Goal: Task Accomplishment & Management: Manage account settings

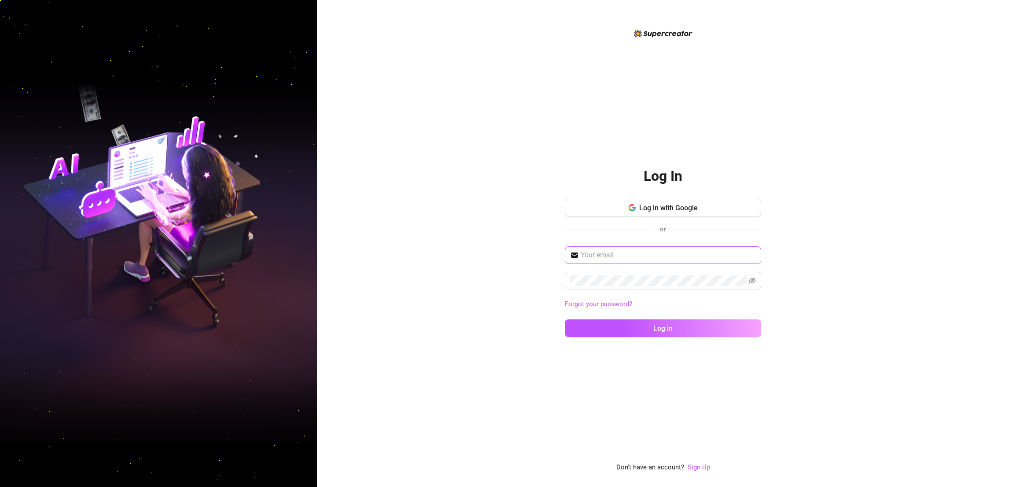
click at [706, 249] on span at bounding box center [663, 255] width 196 height 18
click at [706, 246] on span at bounding box center [663, 255] width 196 height 18
click at [875, 207] on div "Log In Log in with Google or Forgot your password? Log in Don't have an account…" at bounding box center [663, 243] width 692 height 487
click at [716, 259] on input "text" at bounding box center [667, 255] width 175 height 11
type input "n"
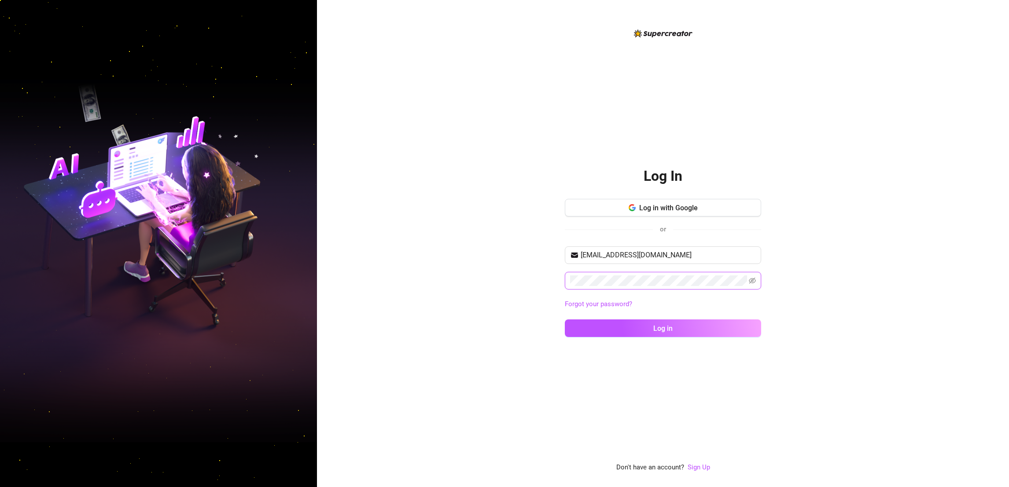
click at [565, 320] on button "Log in" at bounding box center [663, 329] width 196 height 18
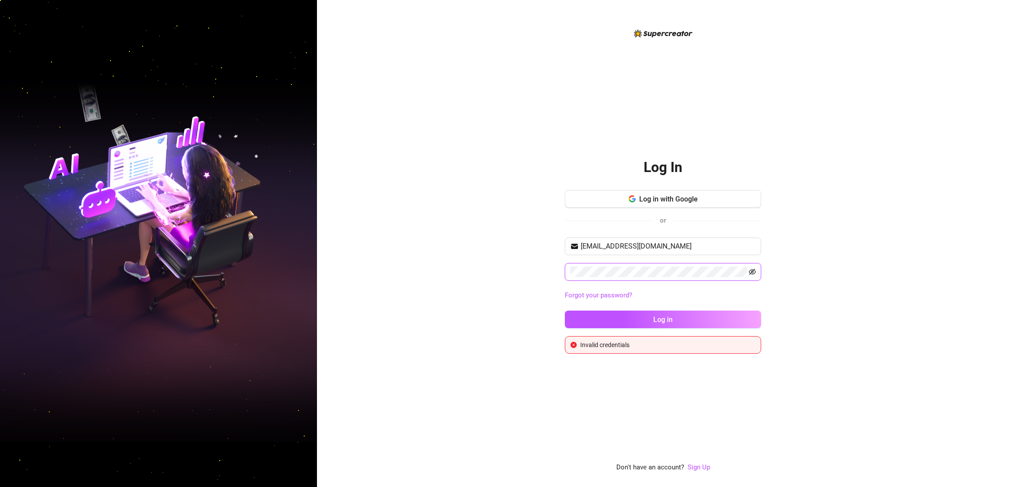
click at [751, 274] on icon "eye-invisible" at bounding box center [752, 272] width 7 height 6
click at [682, 248] on input "[EMAIL_ADDRESS][DOMAIN_NAME]" at bounding box center [667, 246] width 175 height 11
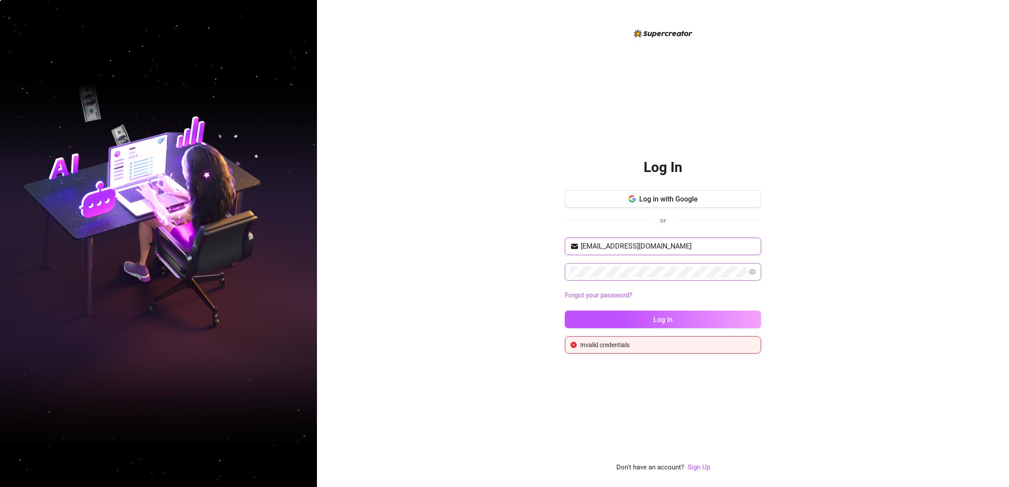
click at [682, 248] on input "[EMAIL_ADDRESS][DOMAIN_NAME]" at bounding box center [667, 246] width 175 height 11
type input "[PERSON_NAME][EMAIL_ADDRESS][PERSON_NAME][PERSON_NAME][DOMAIN_NAME]"
click at [565, 311] on button "Log in" at bounding box center [663, 320] width 196 height 18
click at [702, 196] on button "Log in with Google" at bounding box center [663, 199] width 196 height 18
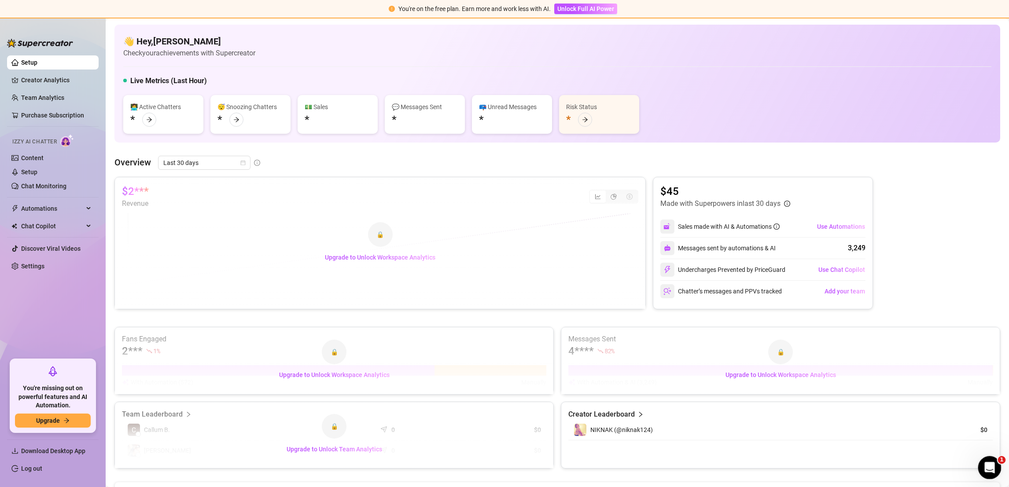
click at [985, 457] on div "Open Intercom Messenger" at bounding box center [988, 466] width 29 height 29
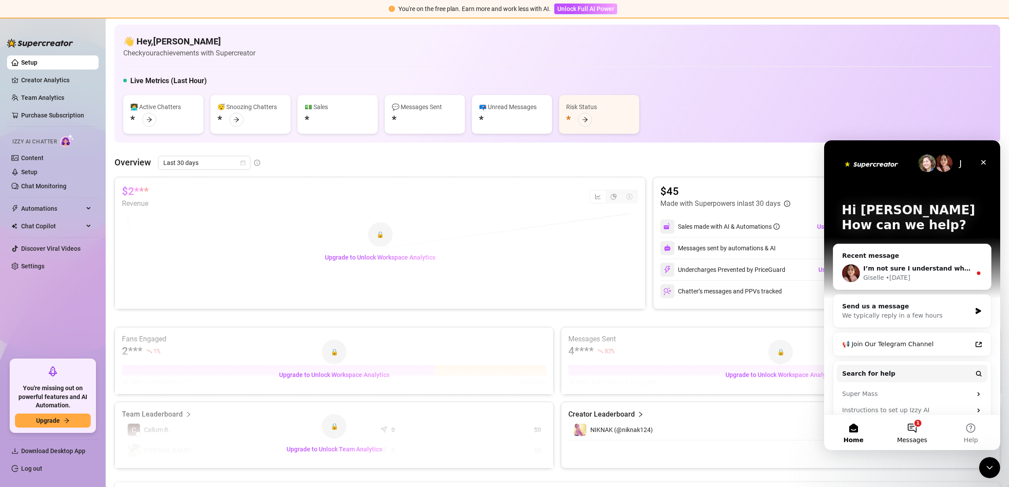
click at [920, 421] on button "1 Messages" at bounding box center [911, 432] width 59 height 35
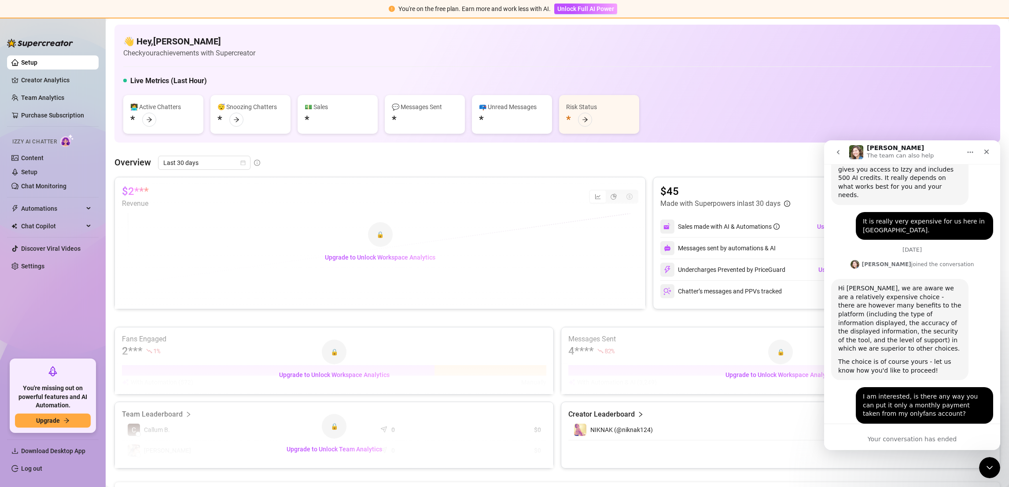
scroll to position [825, 0]
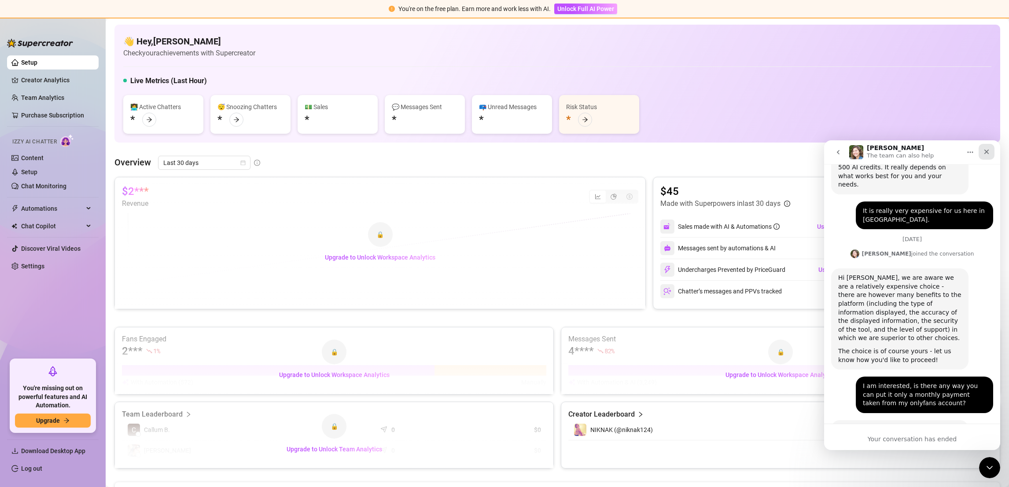
click at [988, 157] on div "Close" at bounding box center [986, 152] width 16 height 16
click at [988, 158] on div "Overview Last 30 days" at bounding box center [556, 163] width 885 height 14
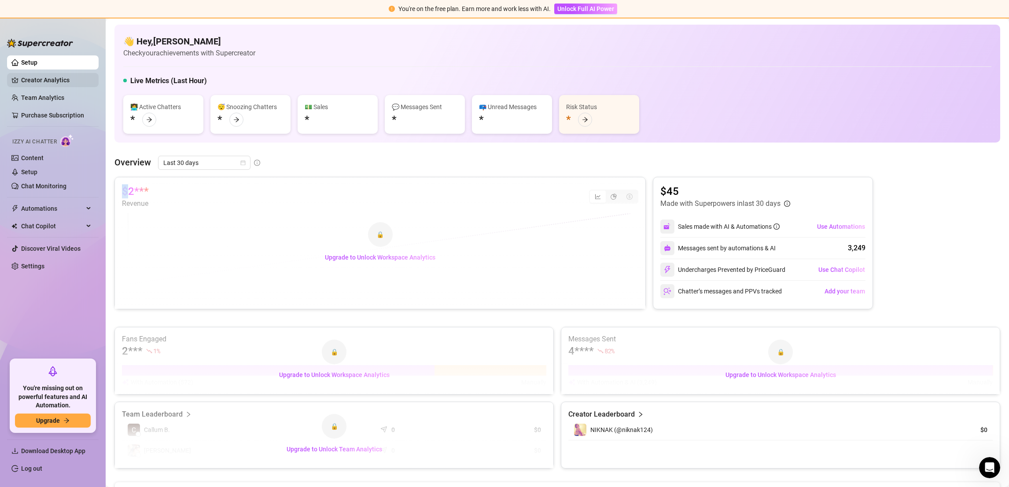
click at [61, 82] on link "Creator Analytics" at bounding box center [56, 80] width 70 height 14
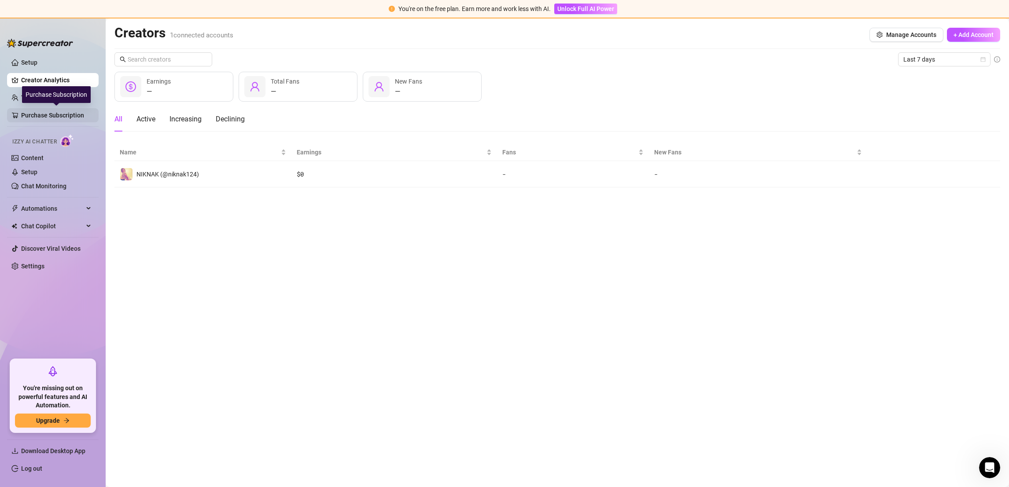
click at [68, 114] on link "Purchase Subscription" at bounding box center [56, 115] width 70 height 14
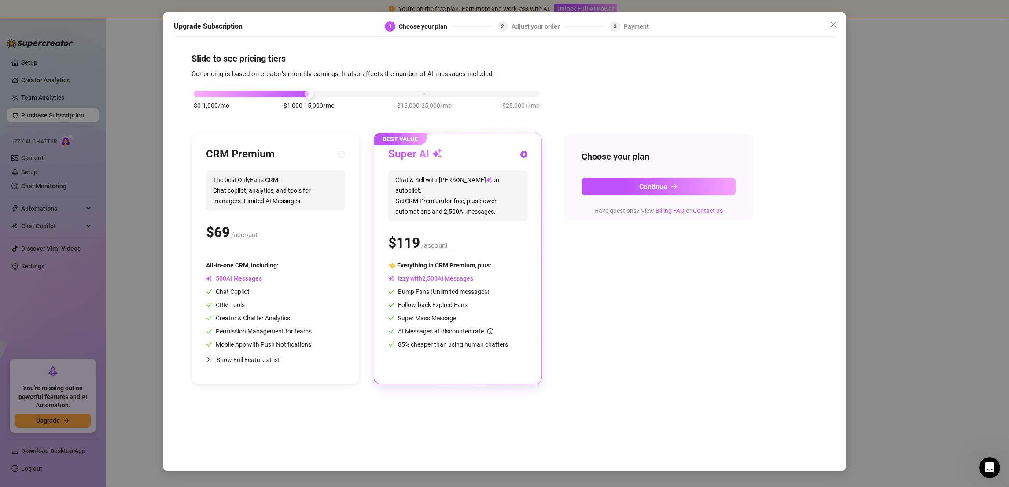
click at [841, 32] on div "Upgrade Subscription 1 Choose your plan 2 Adjust your order 3 Payment Slide to …" at bounding box center [504, 241] width 682 height 459
click at [833, 27] on icon "close" at bounding box center [833, 24] width 7 height 7
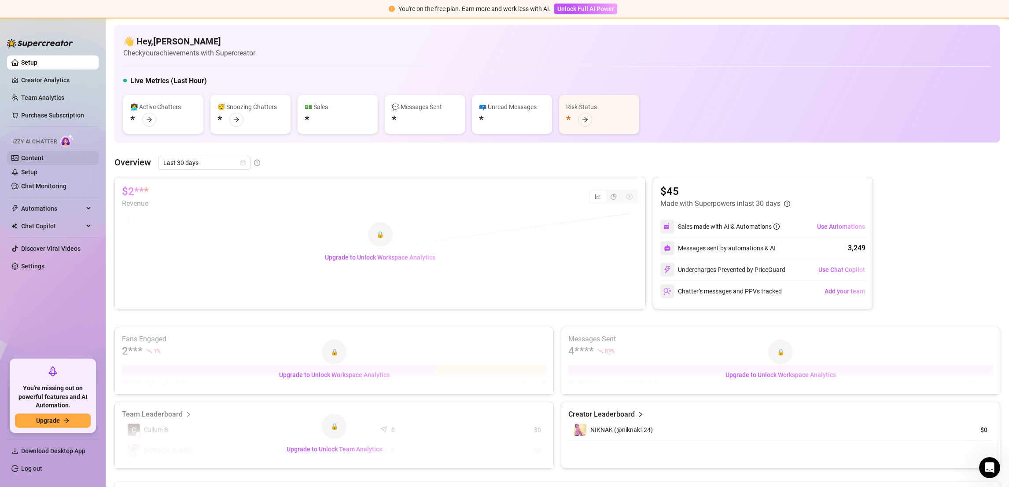
click at [35, 155] on link "Content" at bounding box center [32, 157] width 22 height 7
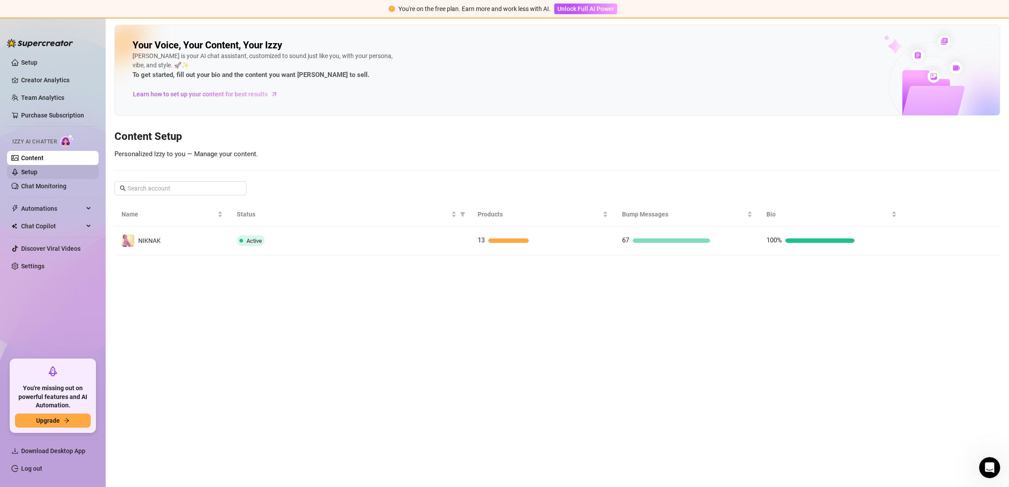
click at [35, 176] on link "Setup" at bounding box center [29, 172] width 16 height 7
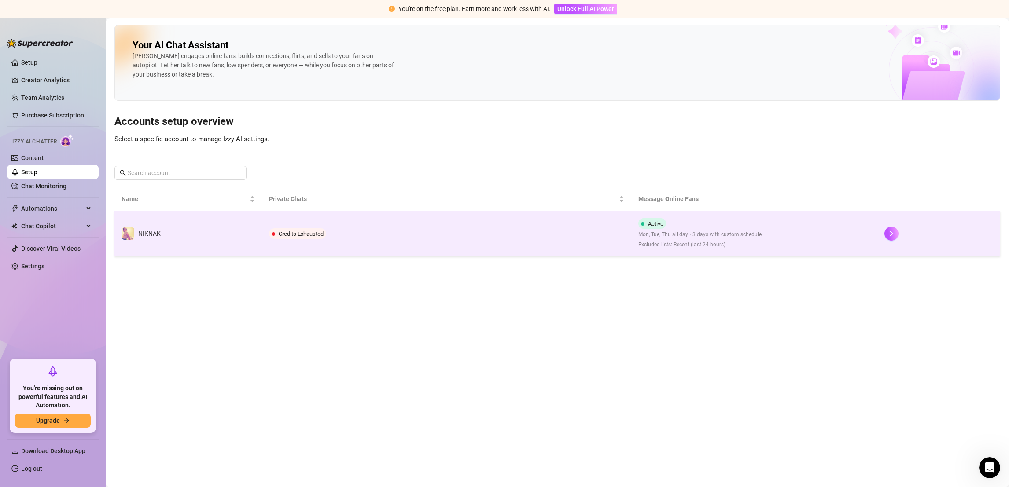
click at [884, 232] on div at bounding box center [938, 234] width 109 height 14
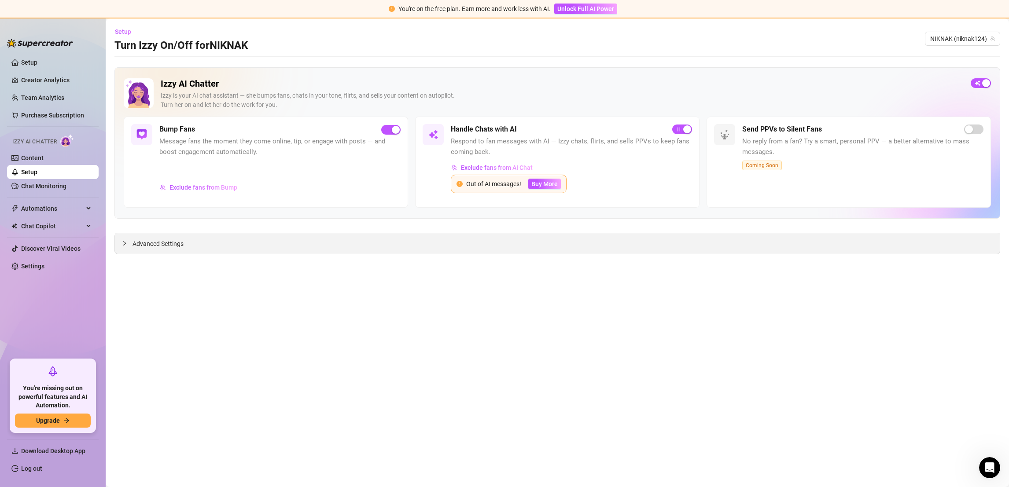
click at [580, 239] on div "Advanced Settings" at bounding box center [557, 243] width 885 height 21
click at [159, 239] on div "Advanced Settings" at bounding box center [557, 243] width 885 height 21
click at [159, 245] on span "Advanced Settings" at bounding box center [157, 244] width 51 height 10
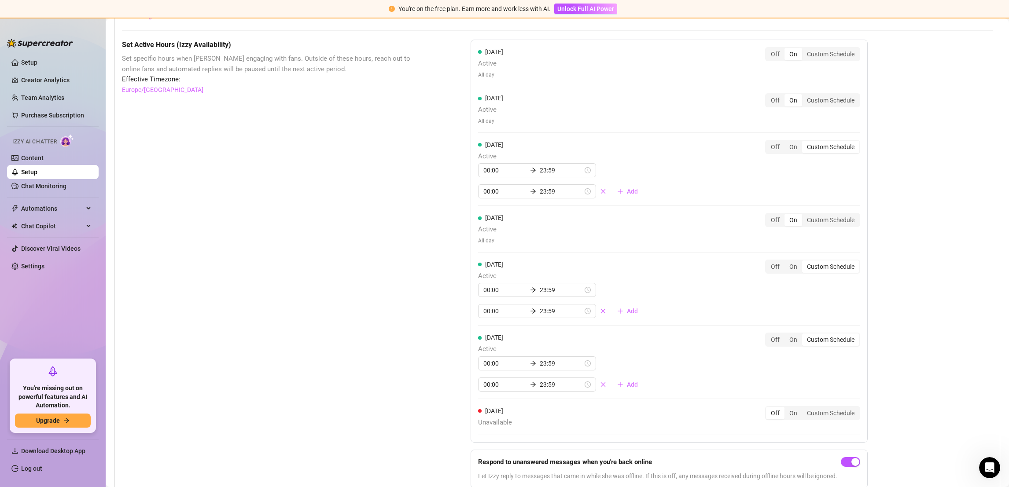
scroll to position [736, 0]
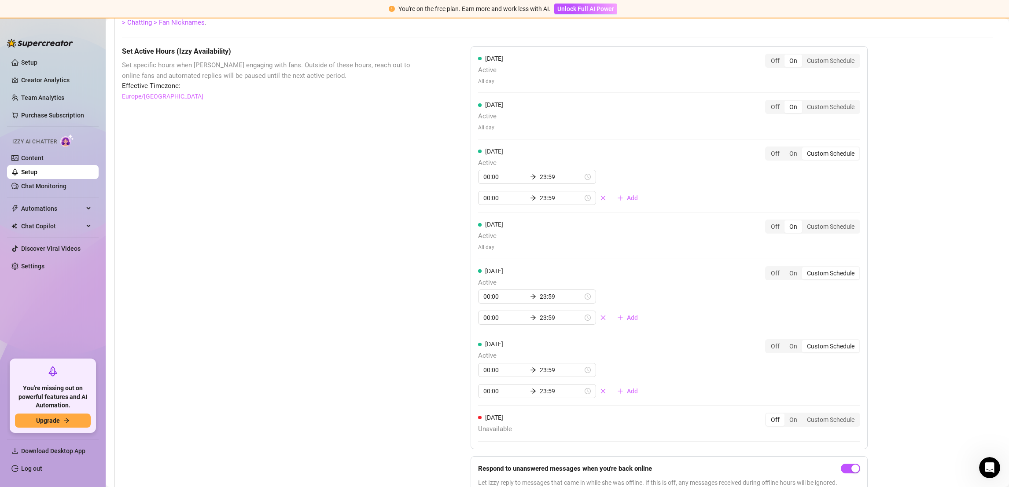
click at [37, 176] on link "Setup" at bounding box center [29, 172] width 16 height 7
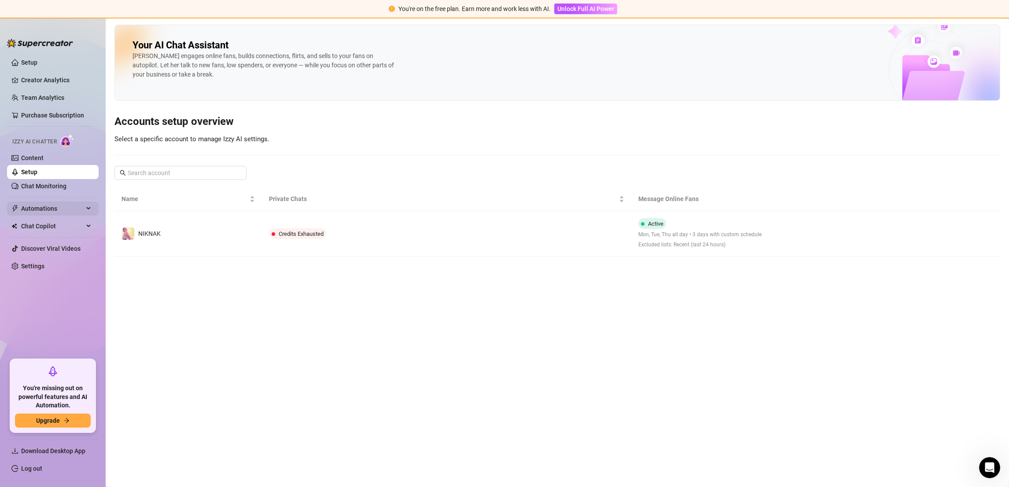
click at [51, 212] on span "Automations" at bounding box center [52, 209] width 62 height 14
